Goal: Task Accomplishment & Management: Manage account settings

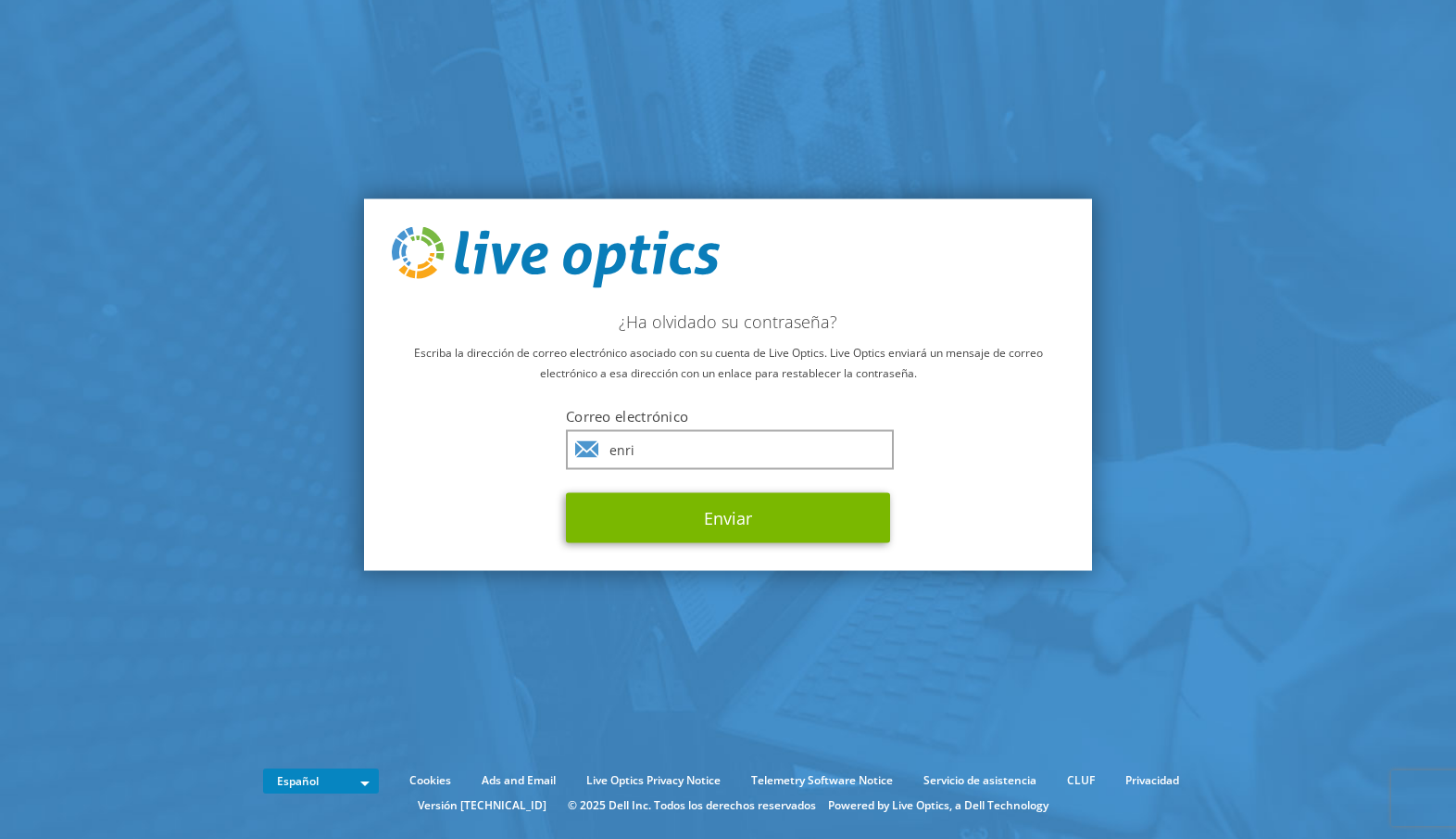
click at [728, 454] on input "enri" at bounding box center [729, 448] width 328 height 40
type input "[PERSON_NAME][EMAIL_ADDRESS][DOMAIN_NAME]"
click at [1049, 412] on div "¿Ha olvidado su contraseña? Escriba la dirección de correo electrónico asociado…" at bounding box center [728, 384] width 728 height 371
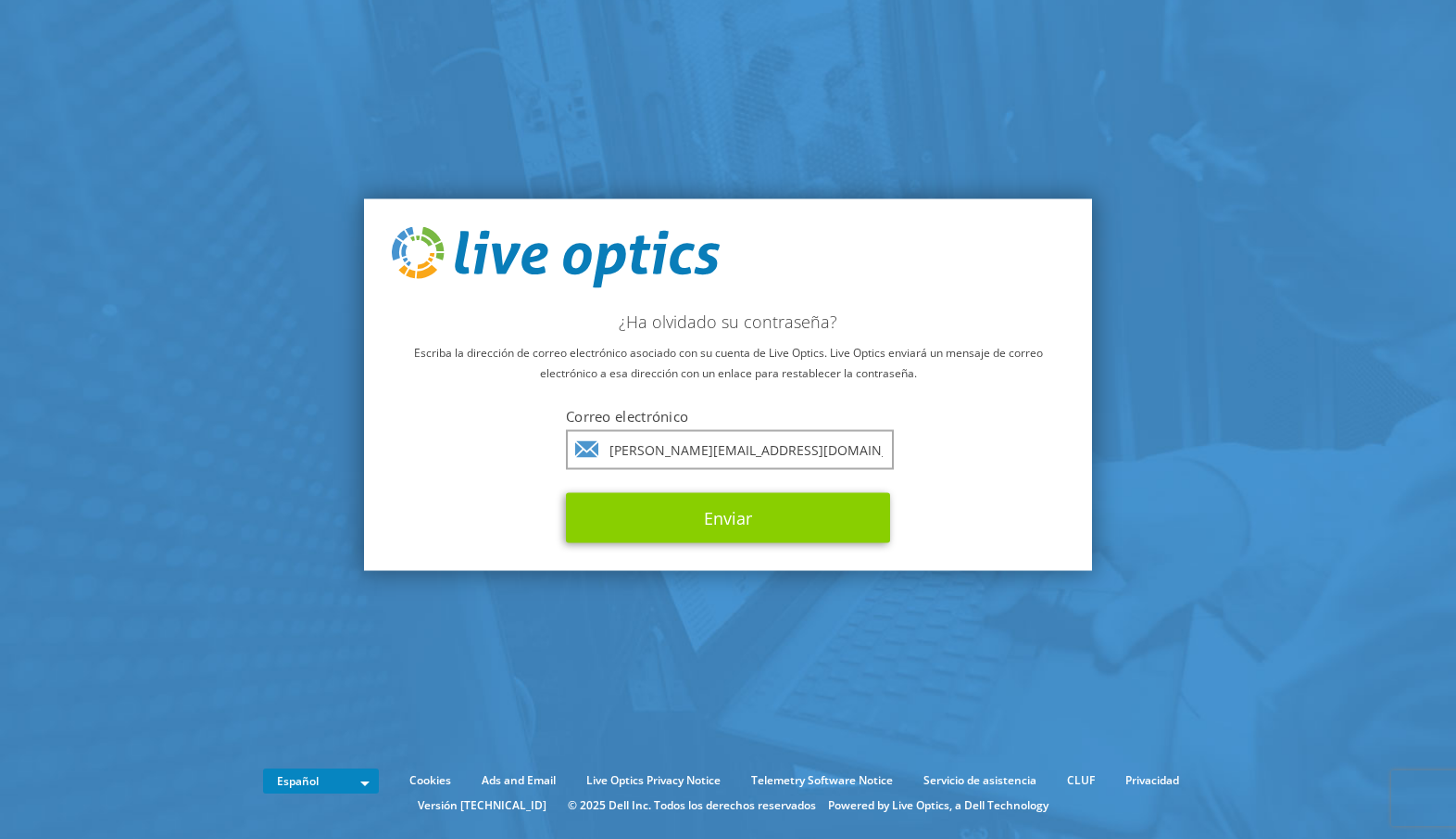
click at [829, 501] on button "Enviar" at bounding box center [728, 516] width 324 height 50
click at [786, 524] on button "Enviar" at bounding box center [728, 516] width 324 height 50
